Goal: Find specific page/section: Find specific page/section

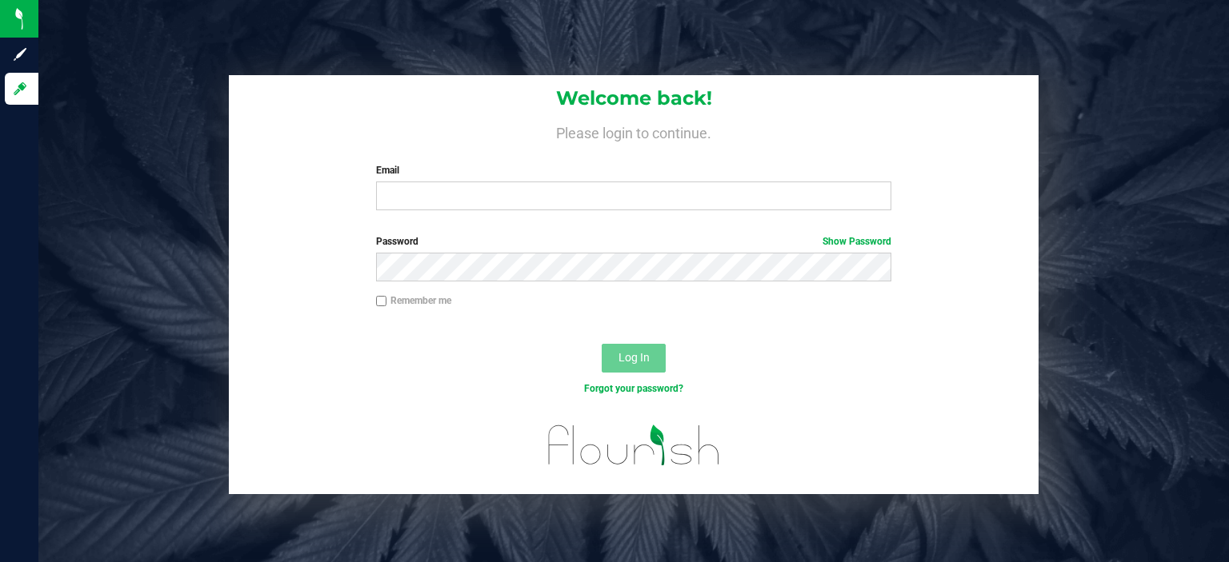
type input "[EMAIL_ADDRESS][DOMAIN_NAME]"
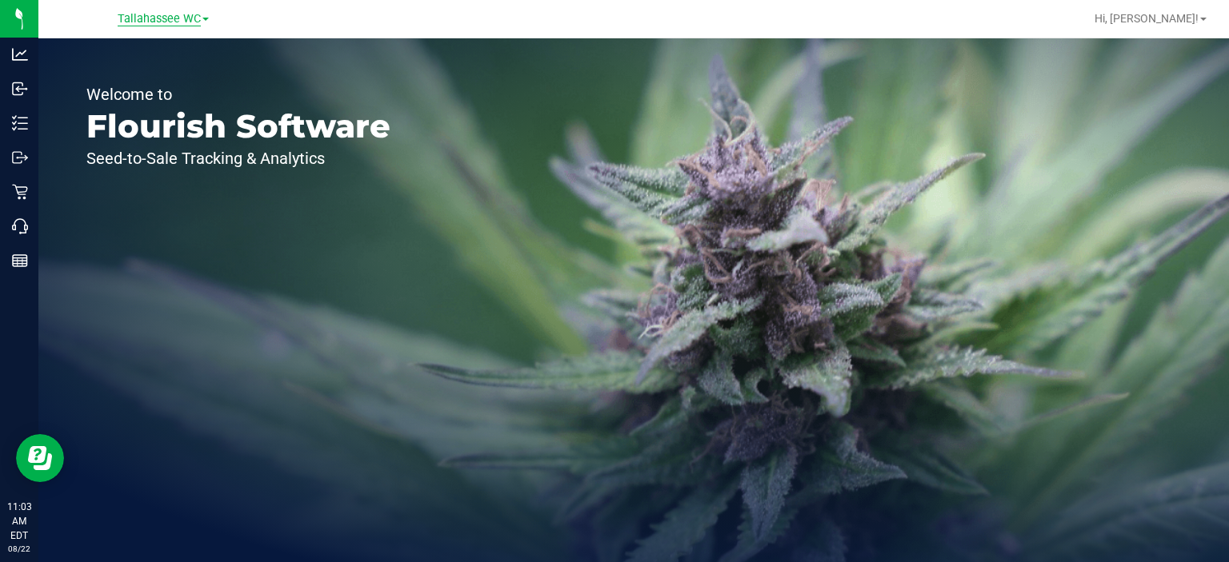
click at [182, 23] on span "Tallahassee WC" at bounding box center [159, 19] width 83 height 14
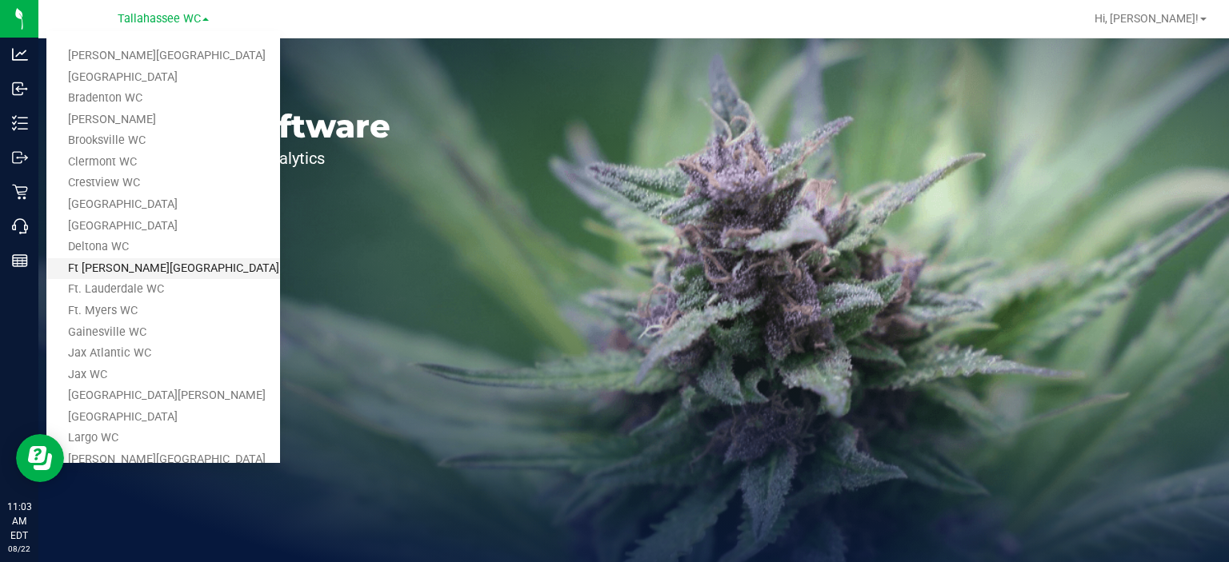
click at [120, 265] on link "Ft [PERSON_NAME][GEOGRAPHIC_DATA]" at bounding box center [163, 269] width 234 height 22
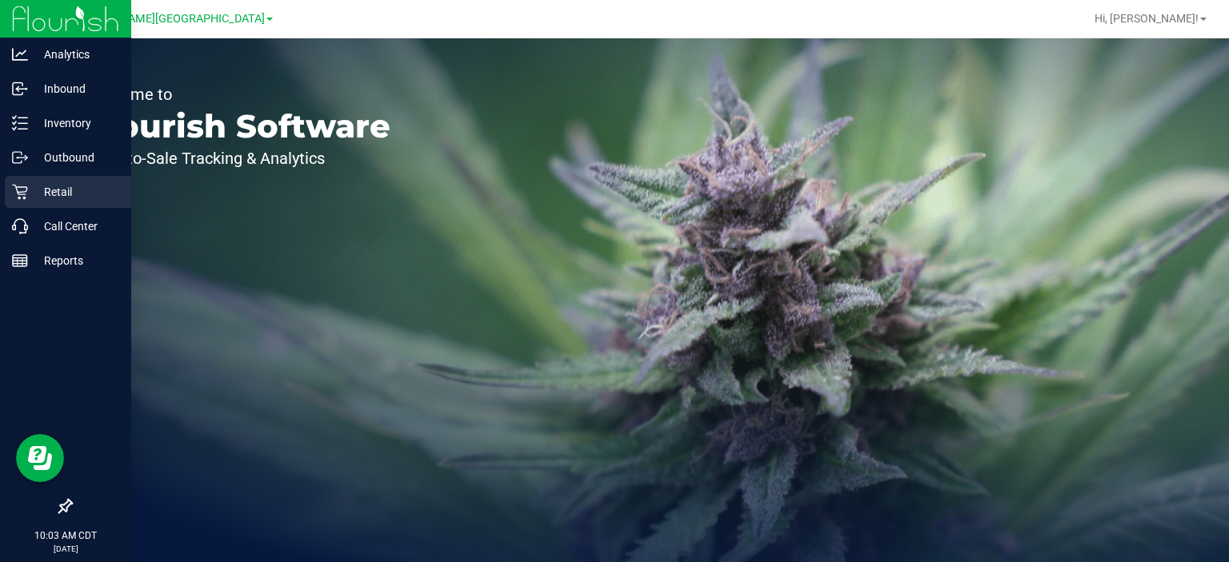
click at [54, 190] on p "Retail" at bounding box center [76, 191] width 96 height 19
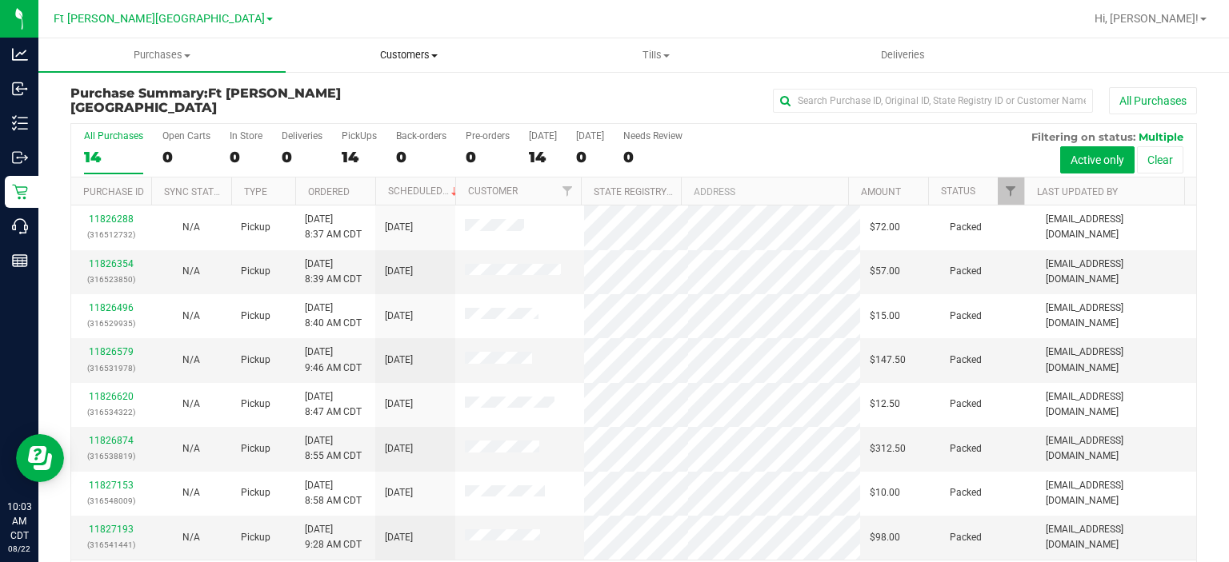
click at [405, 56] on span "Customers" at bounding box center [409, 55] width 246 height 14
click at [348, 94] on span "All customers" at bounding box center [343, 97] width 115 height 14
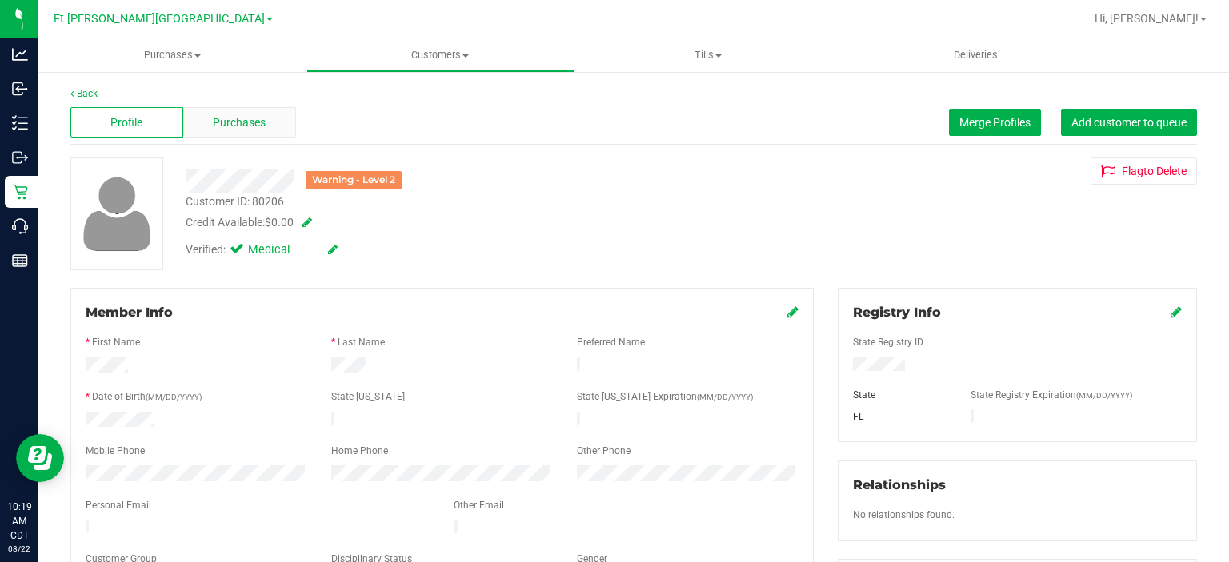
click at [230, 122] on span "Purchases" at bounding box center [239, 122] width 53 height 17
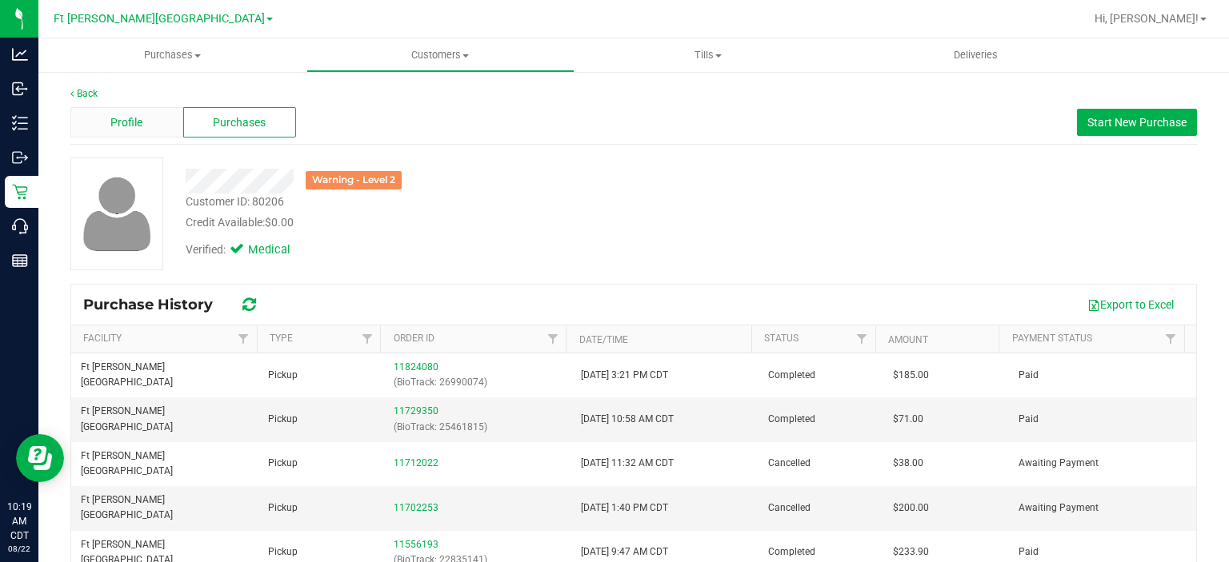
click at [143, 128] on div "Profile" at bounding box center [126, 122] width 113 height 30
